Goal: Transaction & Acquisition: Book appointment/travel/reservation

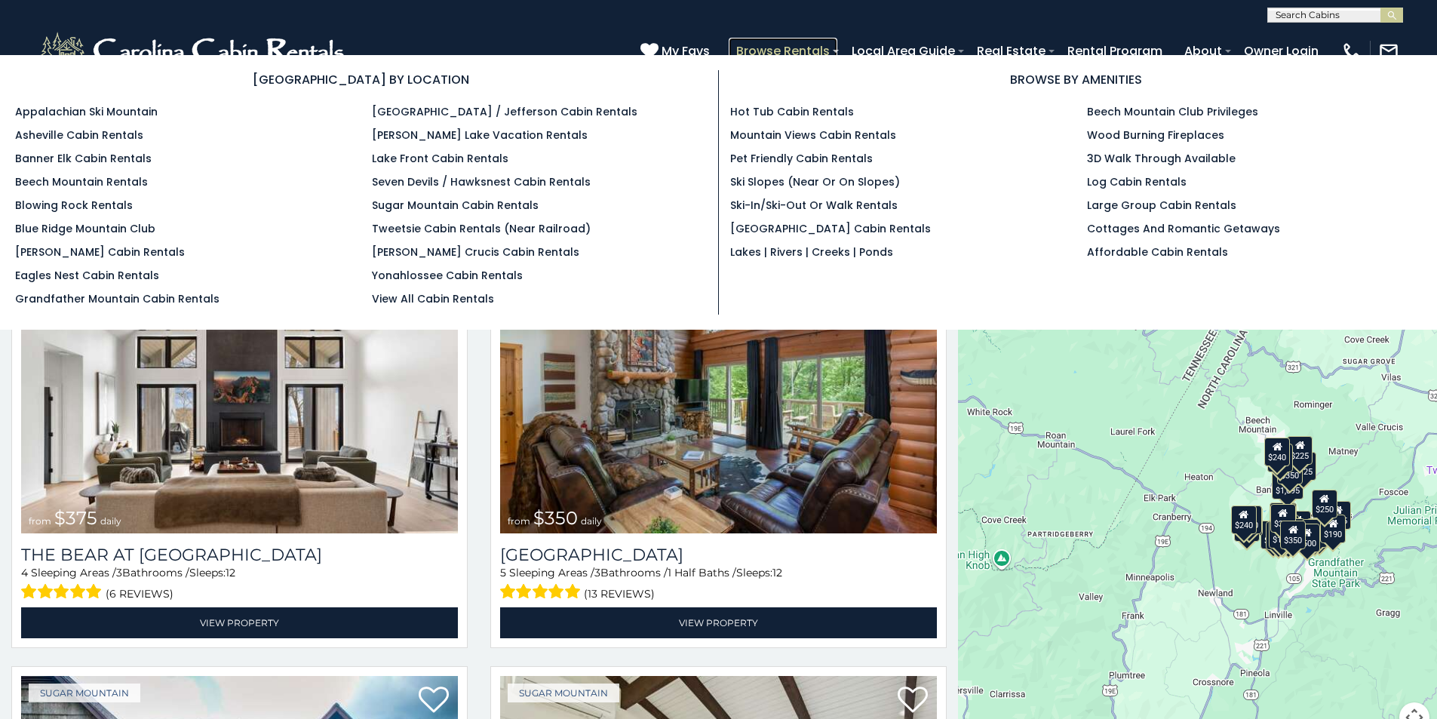
click at [837, 43] on link "Browse Rentals" at bounding box center [783, 51] width 109 height 26
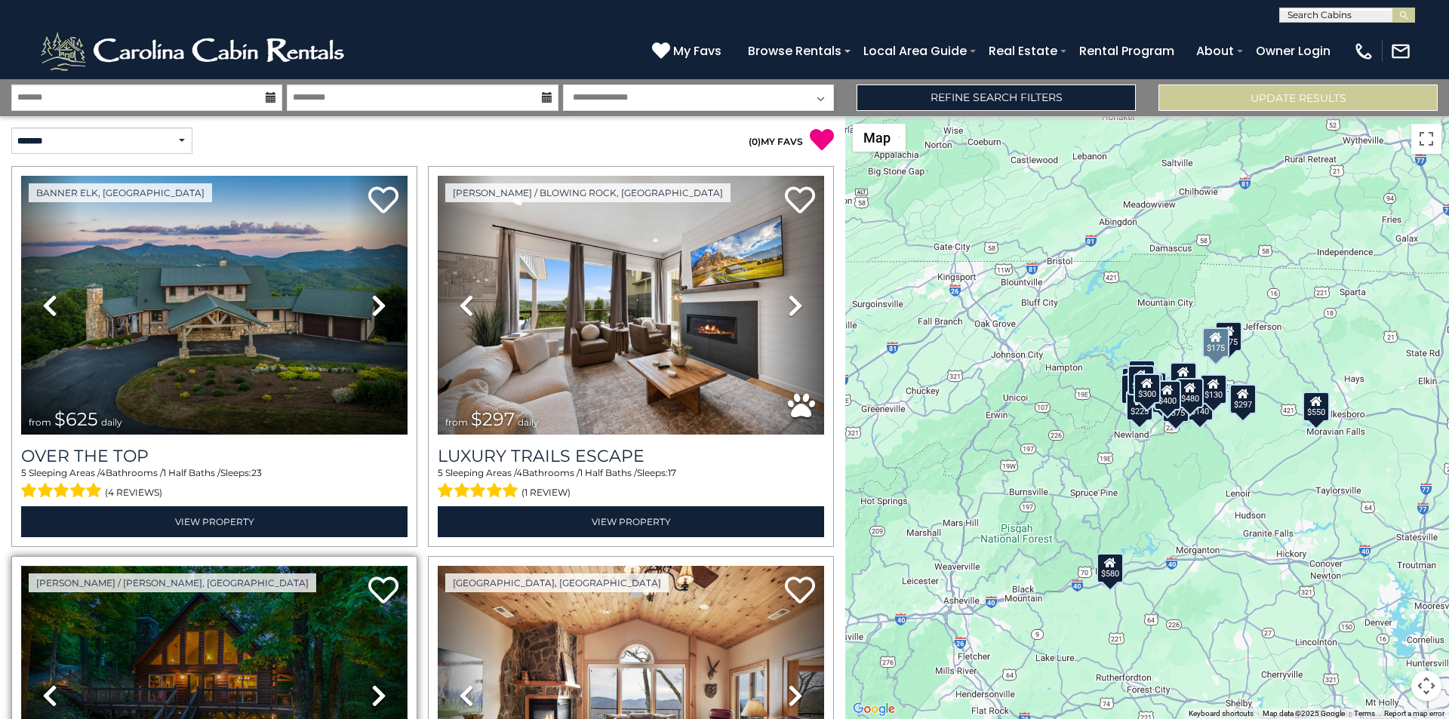
click at [212, 716] on img at bounding box center [214, 695] width 386 height 259
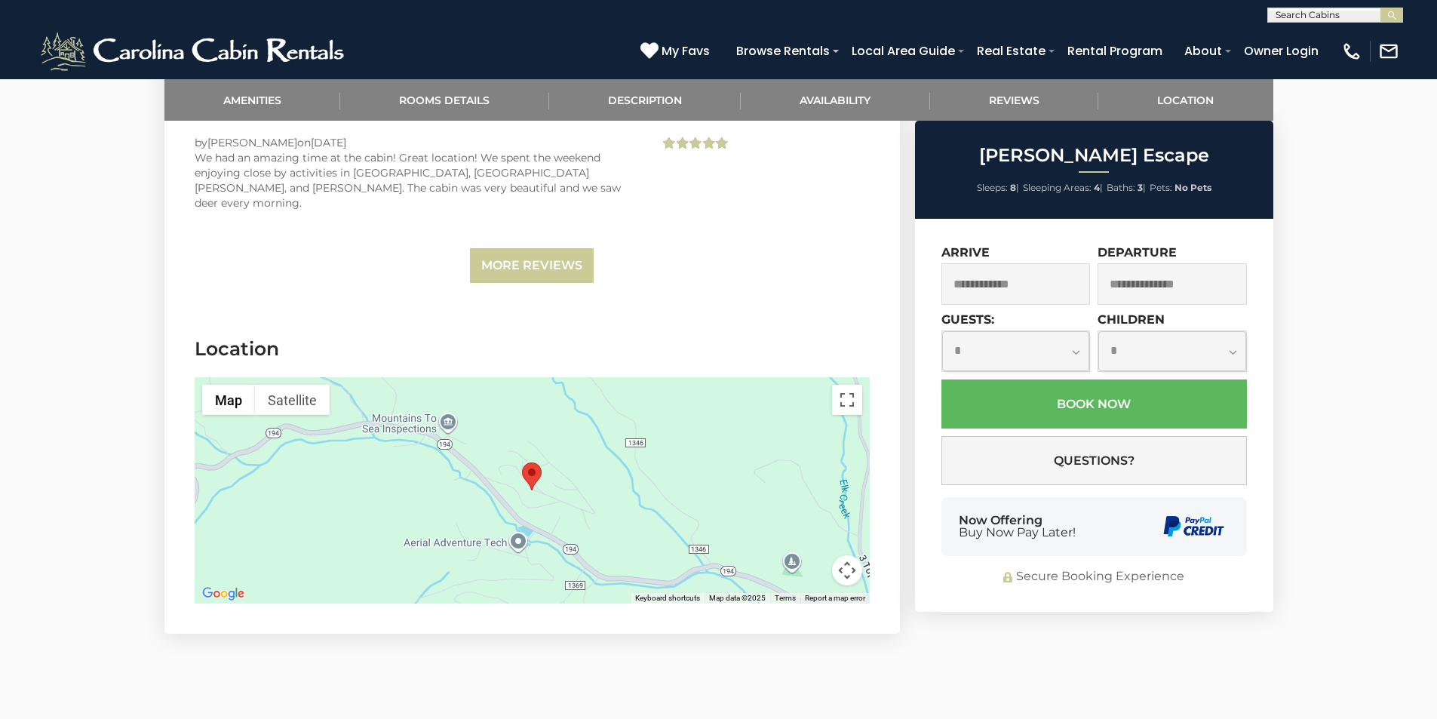
scroll to position [3410, 0]
